Goal: Understand process/instructions

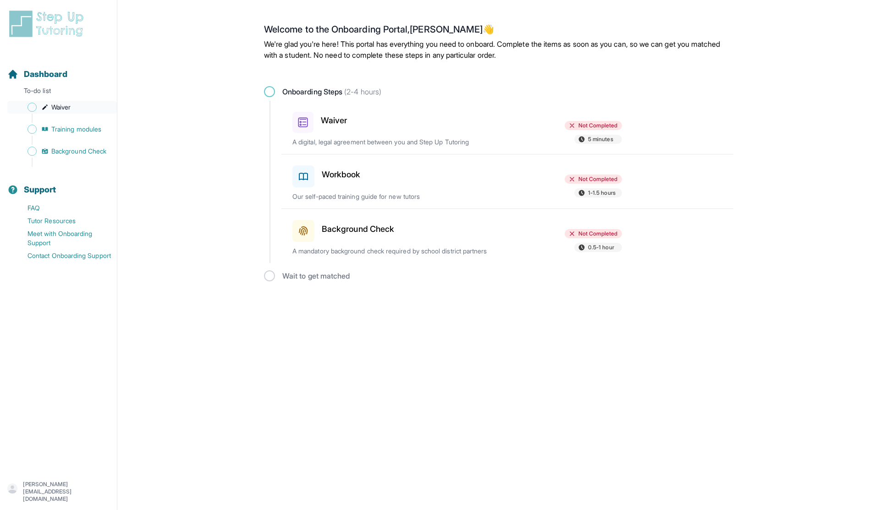
click at [57, 109] on span "Waiver" at bounding box center [60, 107] width 19 height 9
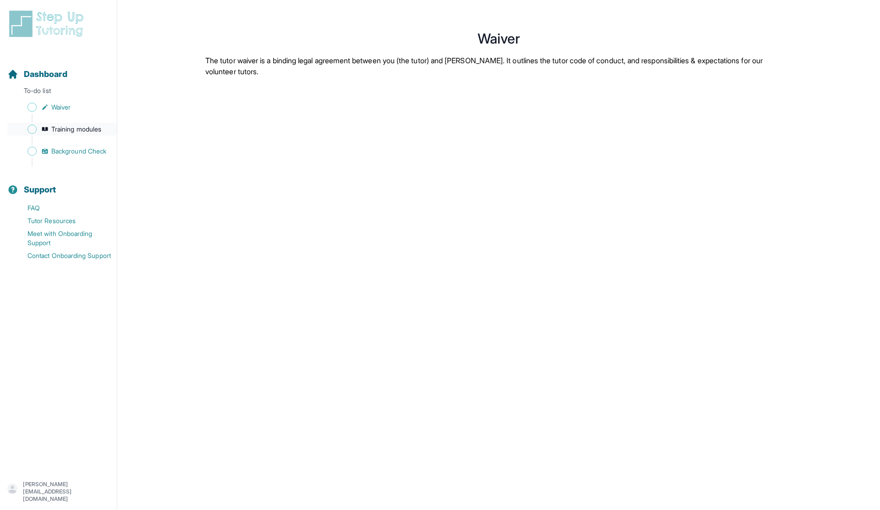
click at [108, 129] on link "Training modules" at bounding box center [61, 129] width 109 height 13
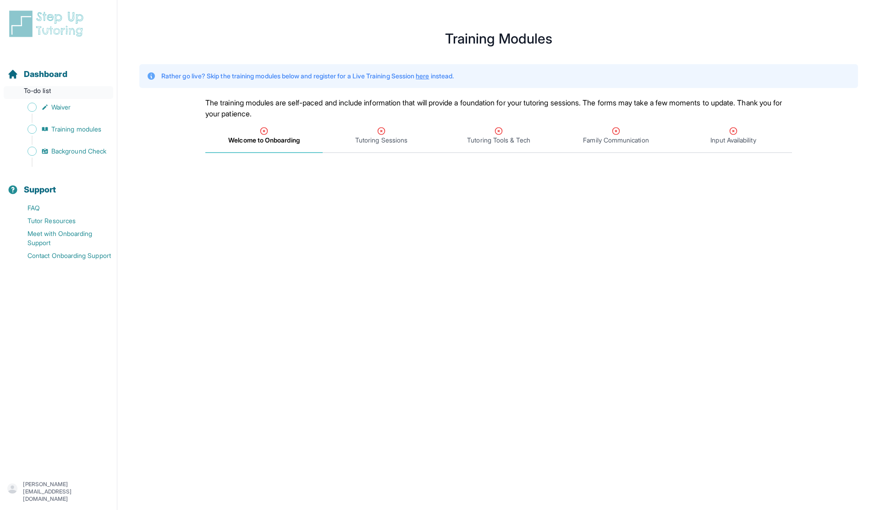
click at [47, 93] on p "To-do list" at bounding box center [58, 92] width 109 height 13
click at [54, 108] on span "Waiver" at bounding box center [60, 107] width 19 height 9
